Goal: Complete application form

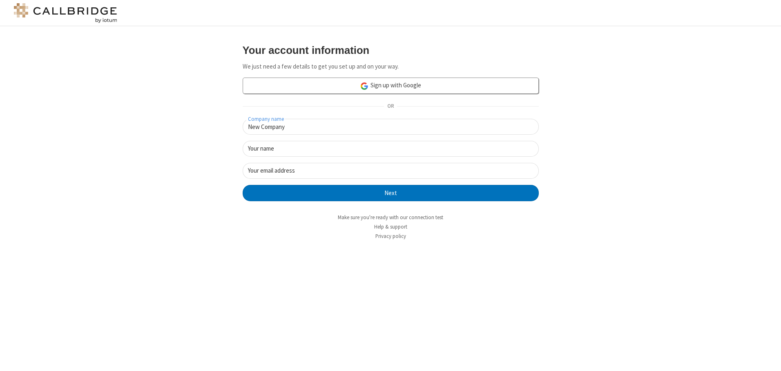
type input "New Company"
type input "New User"
type input "[EMAIL_ADDRESS][DOMAIN_NAME]"
click button "Next" at bounding box center [391, 193] width 296 height 16
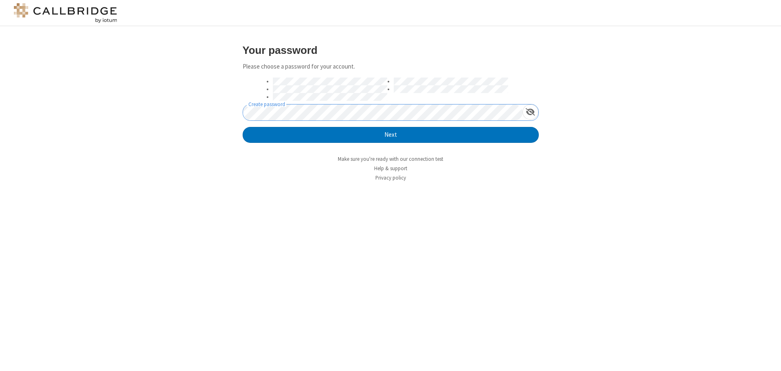
click at [243, 127] on button "Next" at bounding box center [391, 135] width 296 height 16
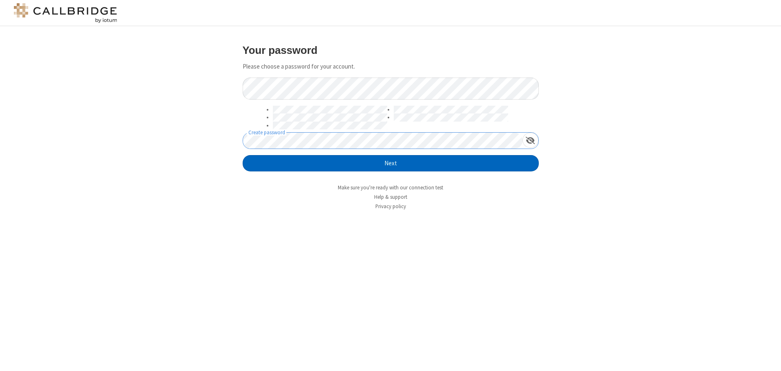
click at [391, 163] on button "Next" at bounding box center [391, 163] width 296 height 16
